Goal: Transaction & Acquisition: Obtain resource

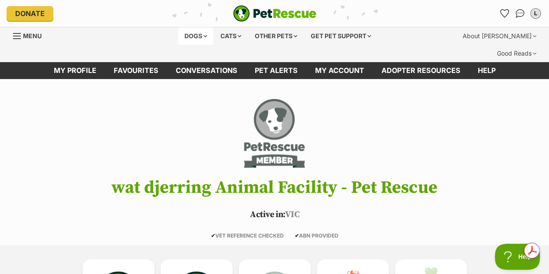
click at [203, 36] on div "Dogs" at bounding box center [195, 35] width 35 height 17
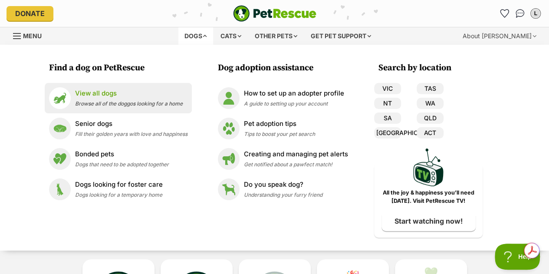
click at [99, 102] on span "Browse all of the doggos looking for a home" at bounding box center [129, 103] width 108 height 7
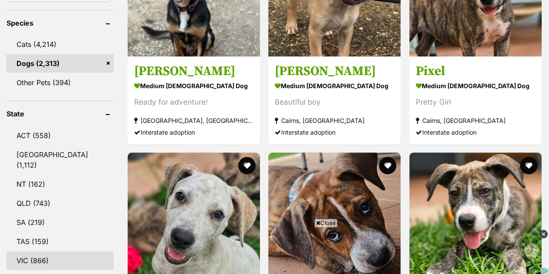
click at [41, 251] on link "VIC (866)" at bounding box center [60, 260] width 107 height 18
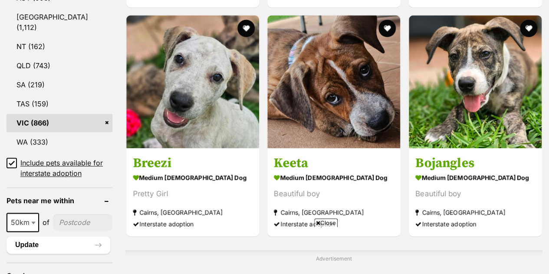
scroll to position [683, 0]
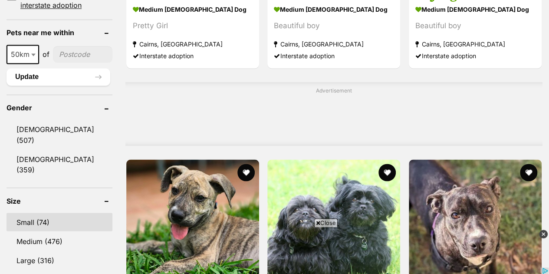
click at [50, 213] on link "Small (74)" at bounding box center [60, 222] width 106 height 18
